Goal: Navigation & Orientation: Find specific page/section

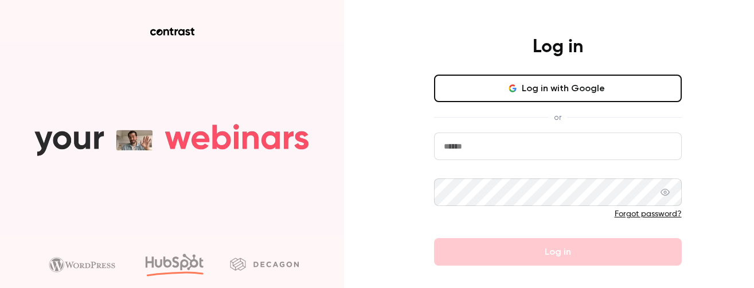
click at [546, 86] on button "Log in with Google" at bounding box center [558, 89] width 248 height 28
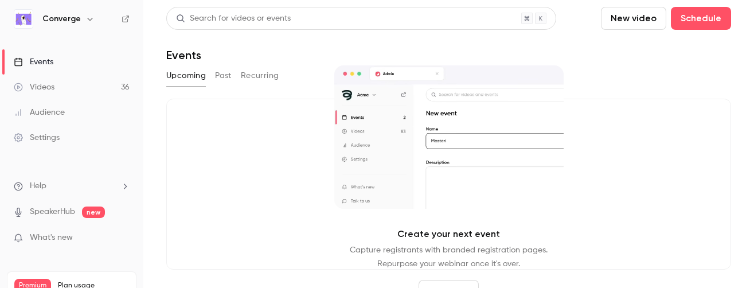
click at [76, 21] on h6 "Converge" at bounding box center [61, 18] width 38 height 11
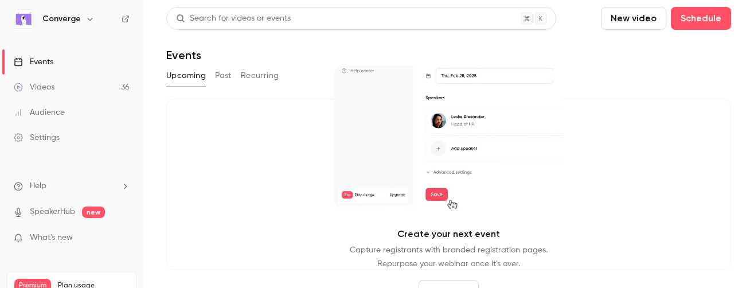
click at [91, 24] on button "button" at bounding box center [90, 19] width 14 height 14
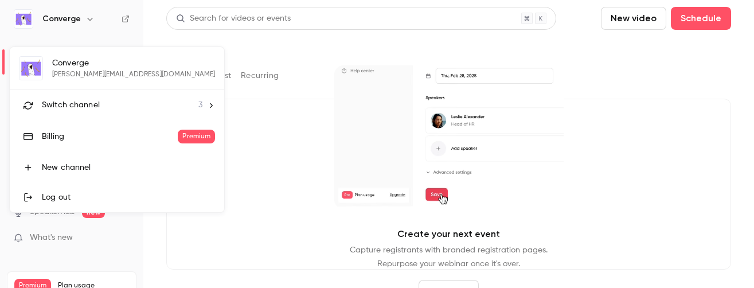
click at [99, 100] on div "Switch channel 3" at bounding box center [122, 105] width 161 height 12
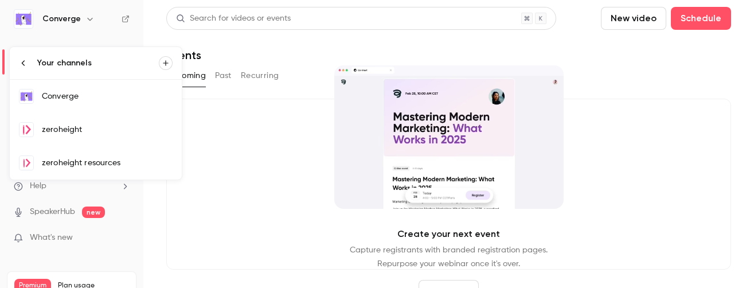
click at [96, 156] on link "zeroheight resources" at bounding box center [96, 162] width 172 height 33
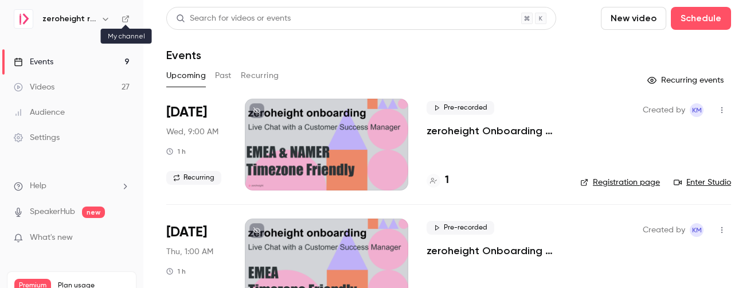
click at [126, 20] on icon at bounding box center [126, 19] width 8 height 8
